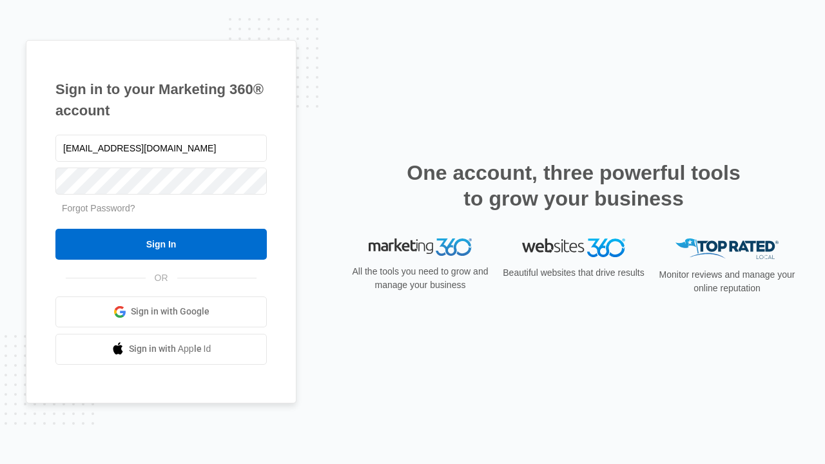
type input "dankie614@gmail.com"
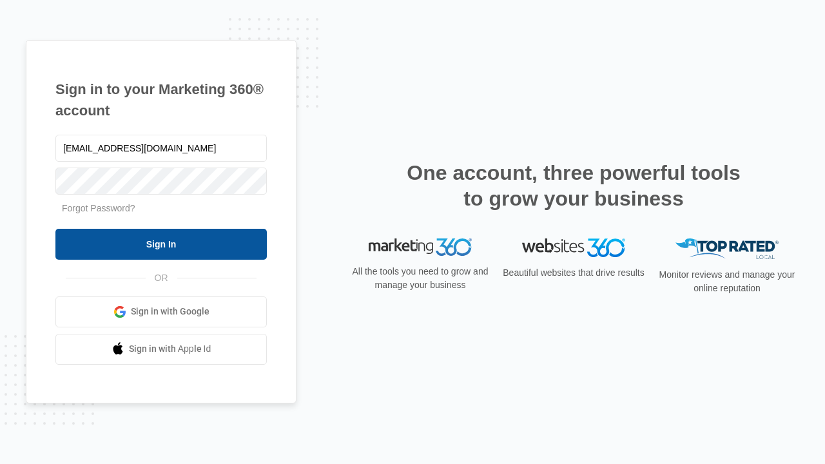
click at [161, 244] on input "Sign In" at bounding box center [160, 244] width 211 height 31
